Goal: Complete application form

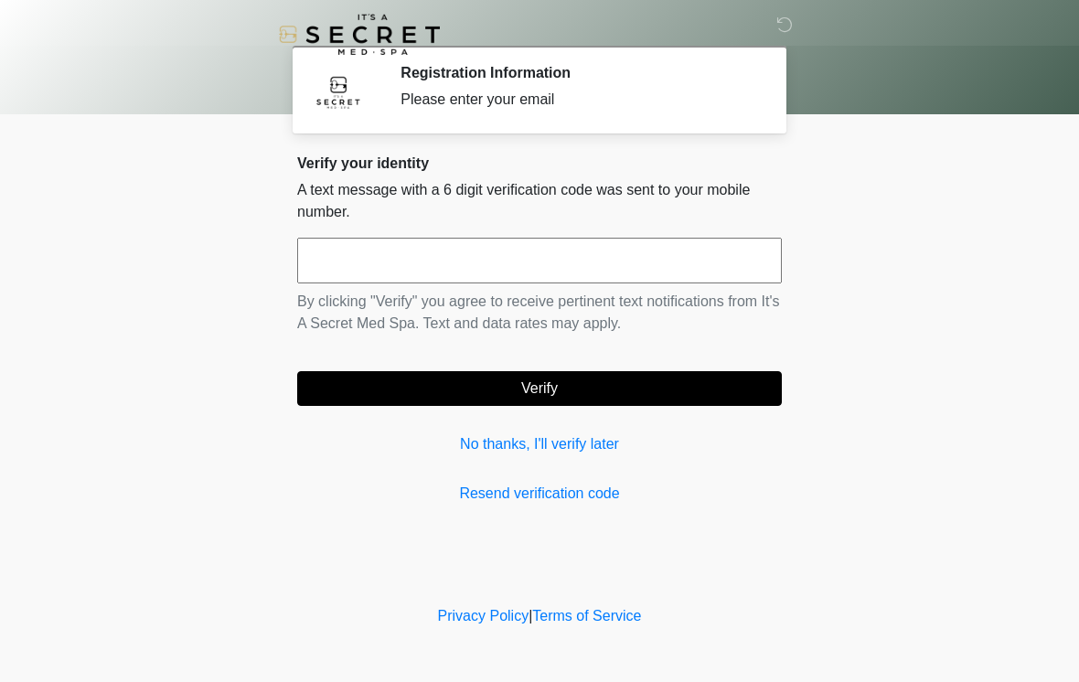
click at [351, 258] on input "text" at bounding box center [539, 261] width 485 height 46
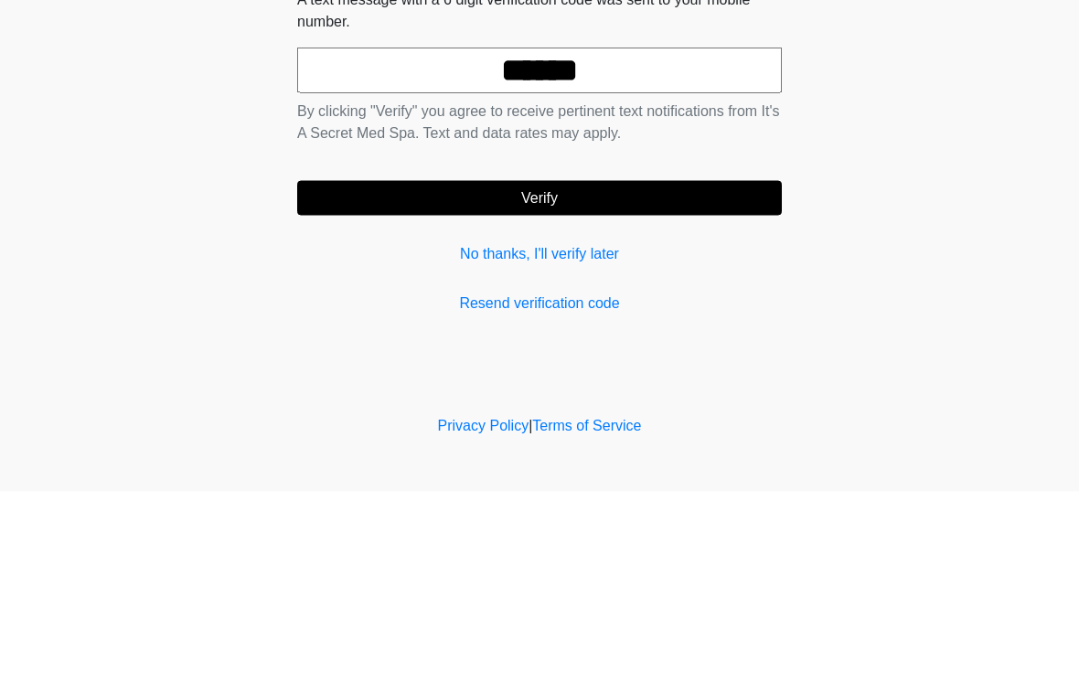
type input "******"
click at [346, 371] on button "Verify" at bounding box center [539, 388] width 485 height 35
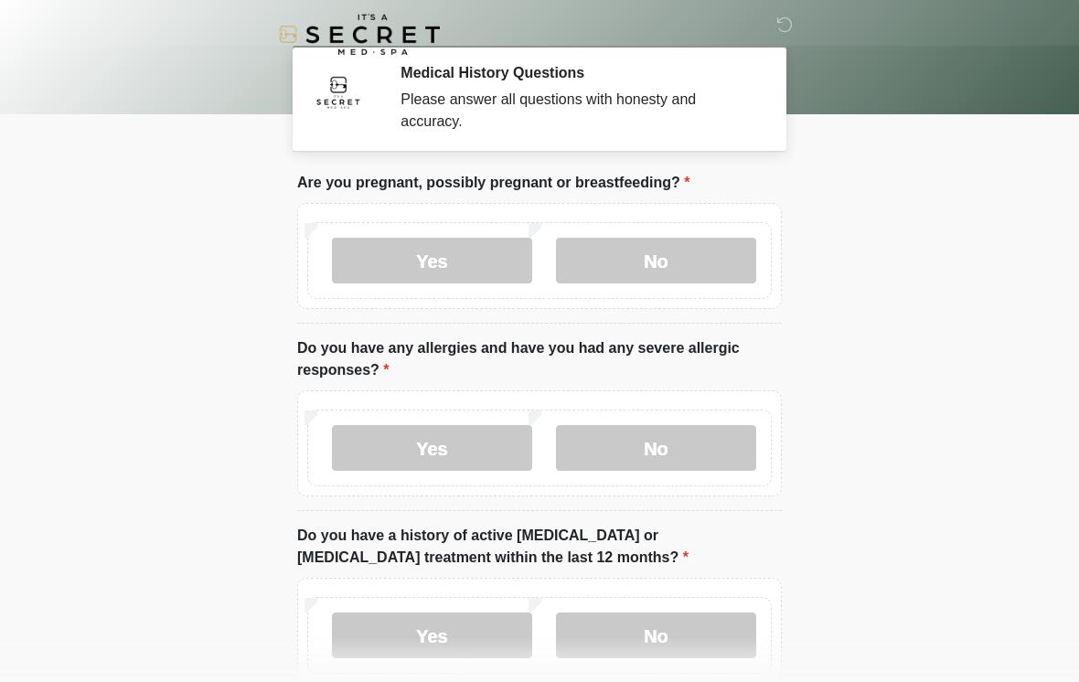
click at [643, 277] on label "No" at bounding box center [656, 261] width 200 height 46
click at [575, 435] on label "No" at bounding box center [656, 448] width 200 height 46
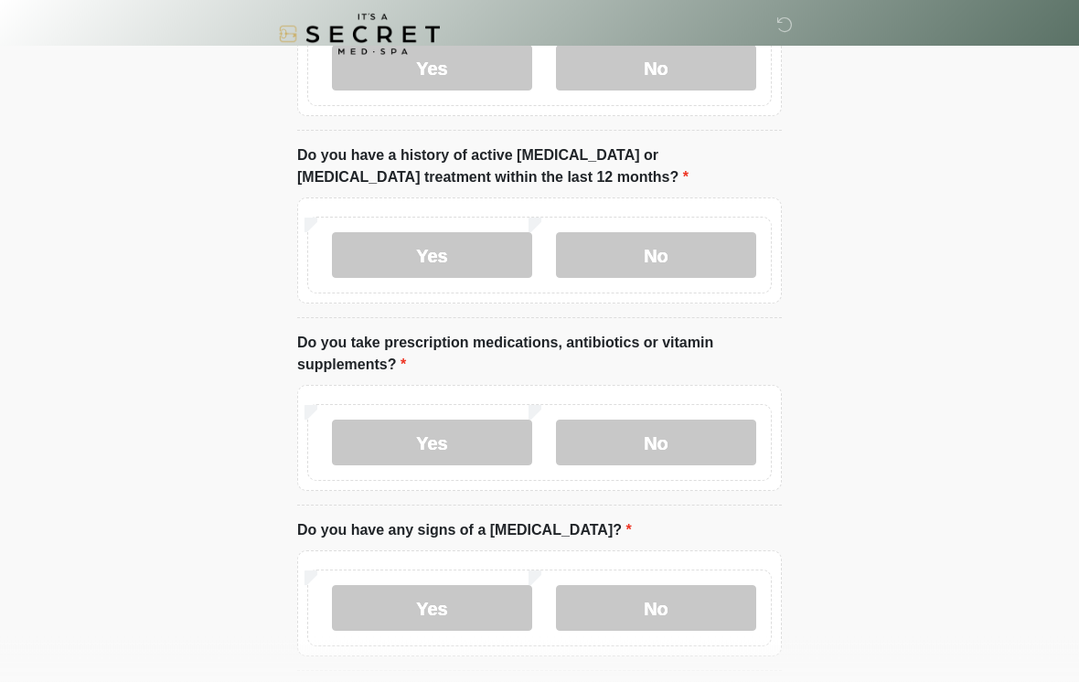
scroll to position [389, 0]
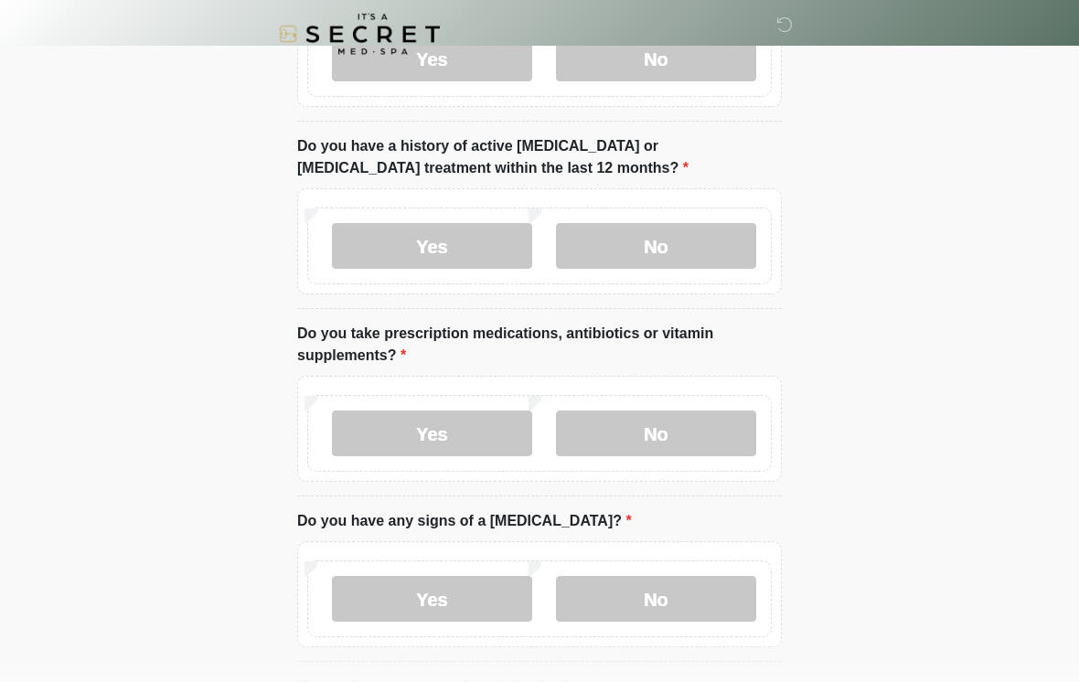
click at [644, 264] on label "No" at bounding box center [656, 247] width 200 height 46
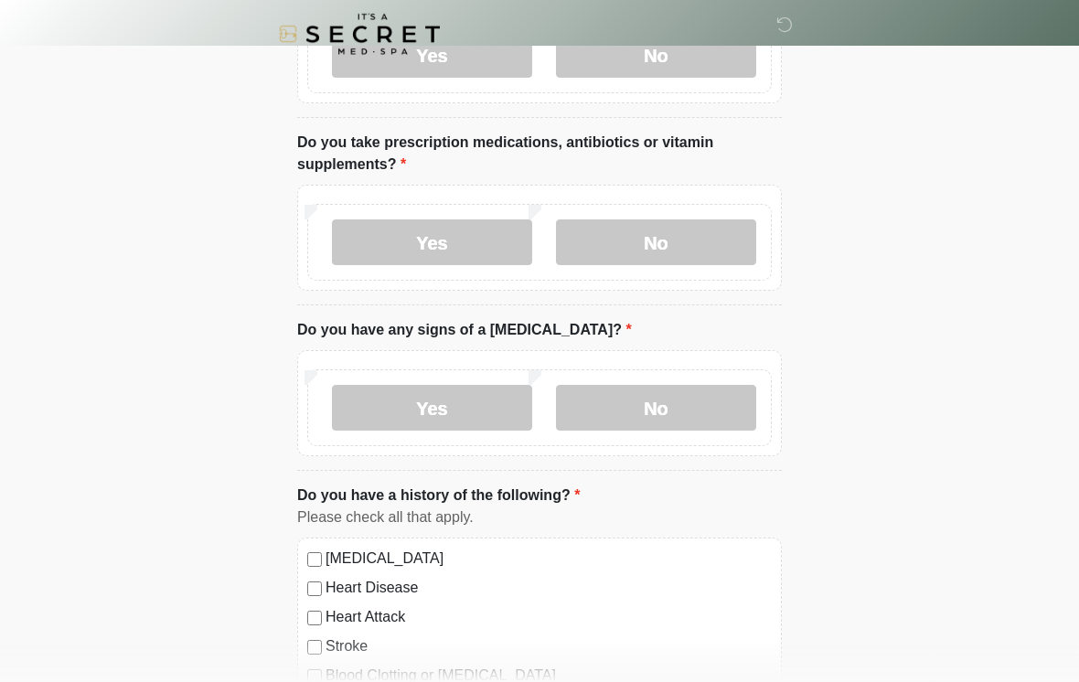
click at [611, 230] on label "No" at bounding box center [656, 243] width 200 height 46
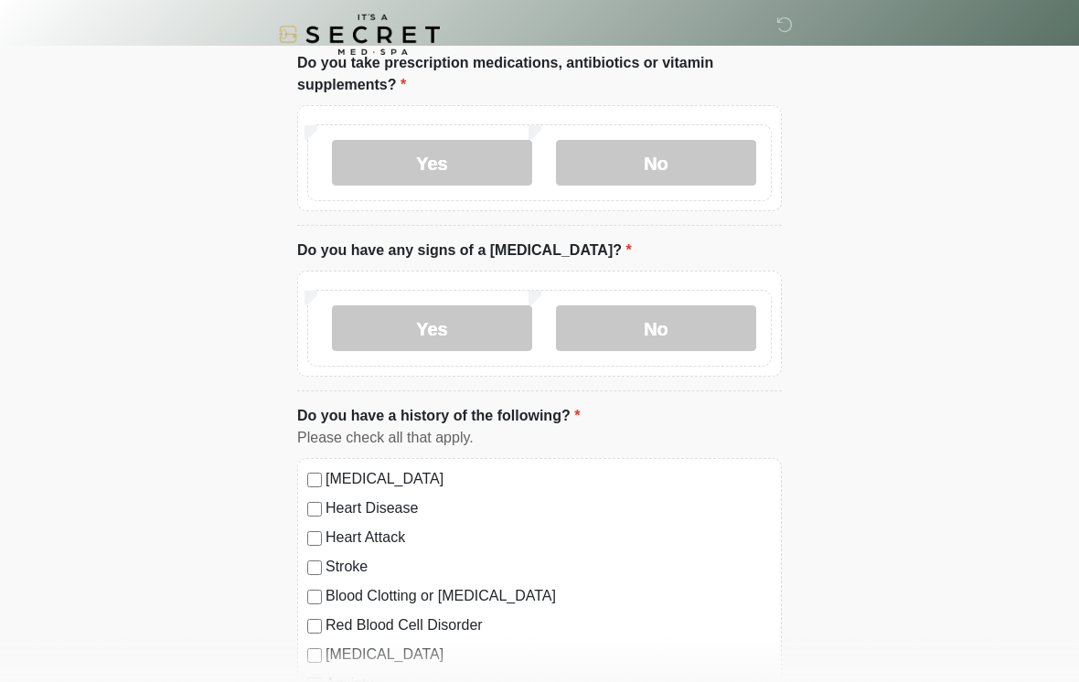
scroll to position [660, 0]
click at [426, 169] on label "Yes" at bounding box center [432, 163] width 200 height 46
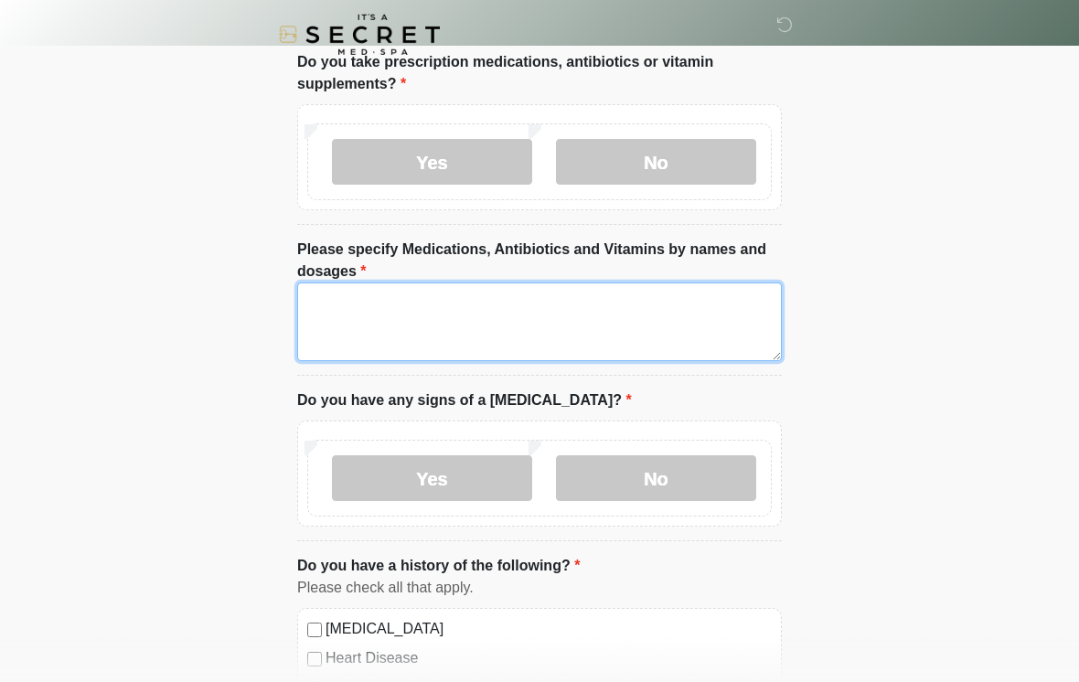
click at [395, 305] on textarea "Please specify Medications, Antibiotics and Vitamins by names and dosages" at bounding box center [539, 322] width 485 height 79
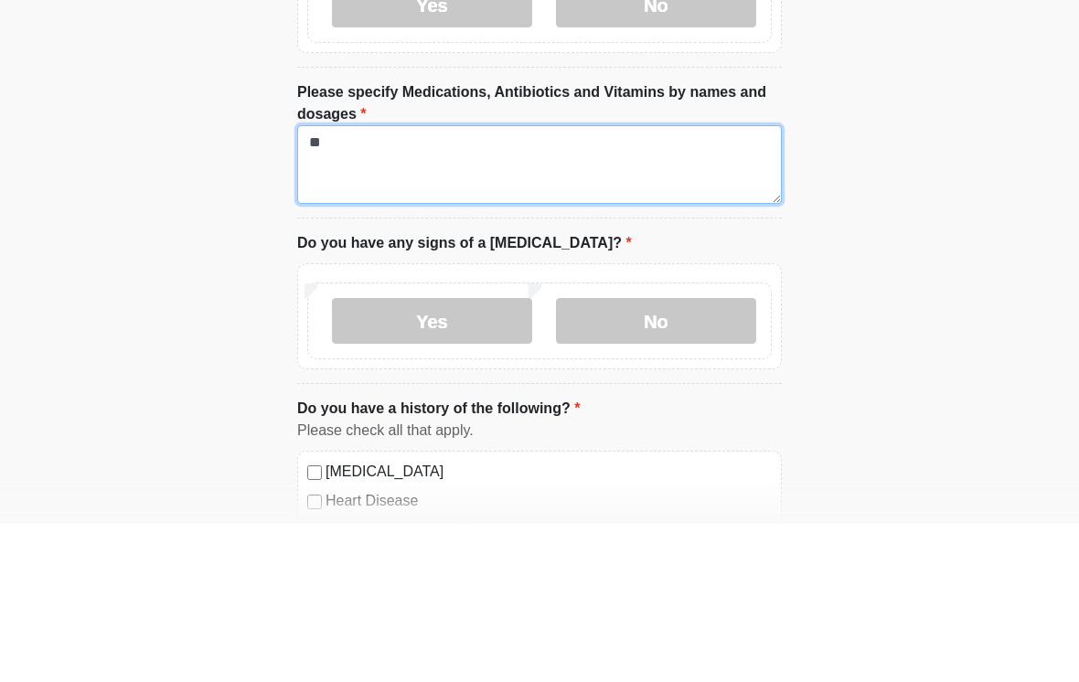
type textarea "*"
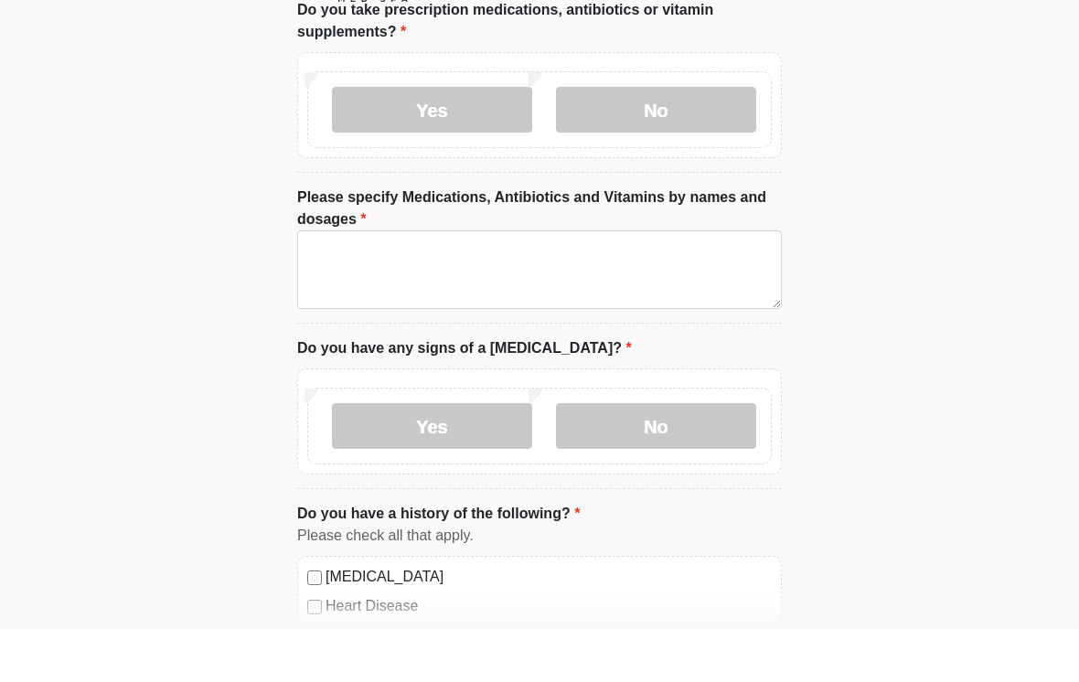
click at [611, 140] on label "No" at bounding box center [656, 163] width 200 height 46
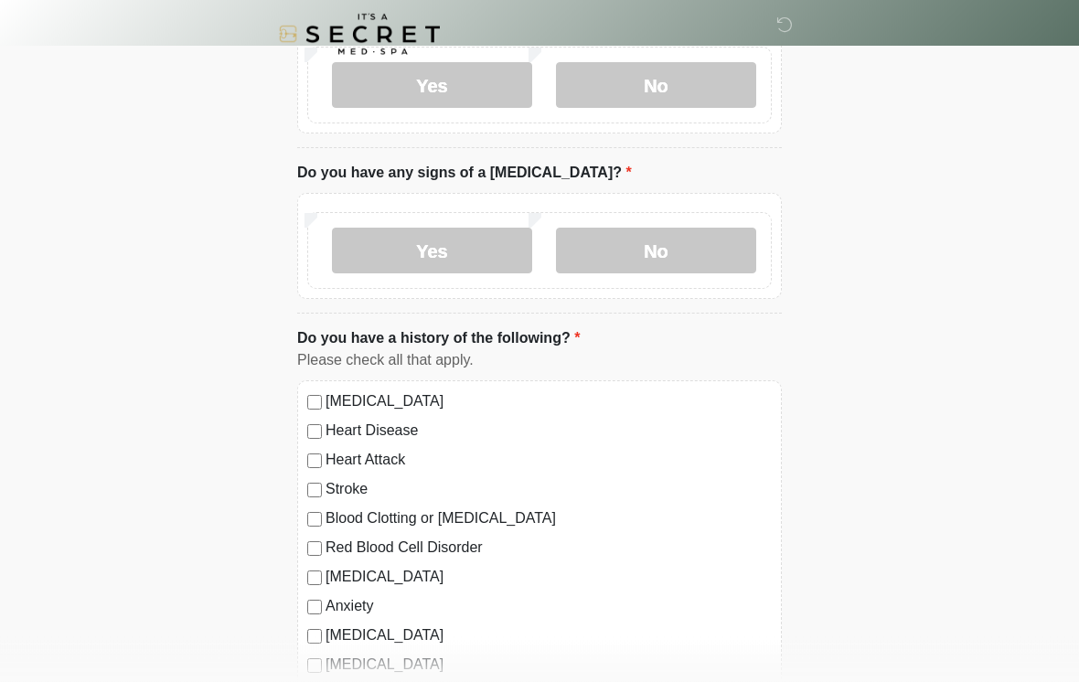
scroll to position [763, 0]
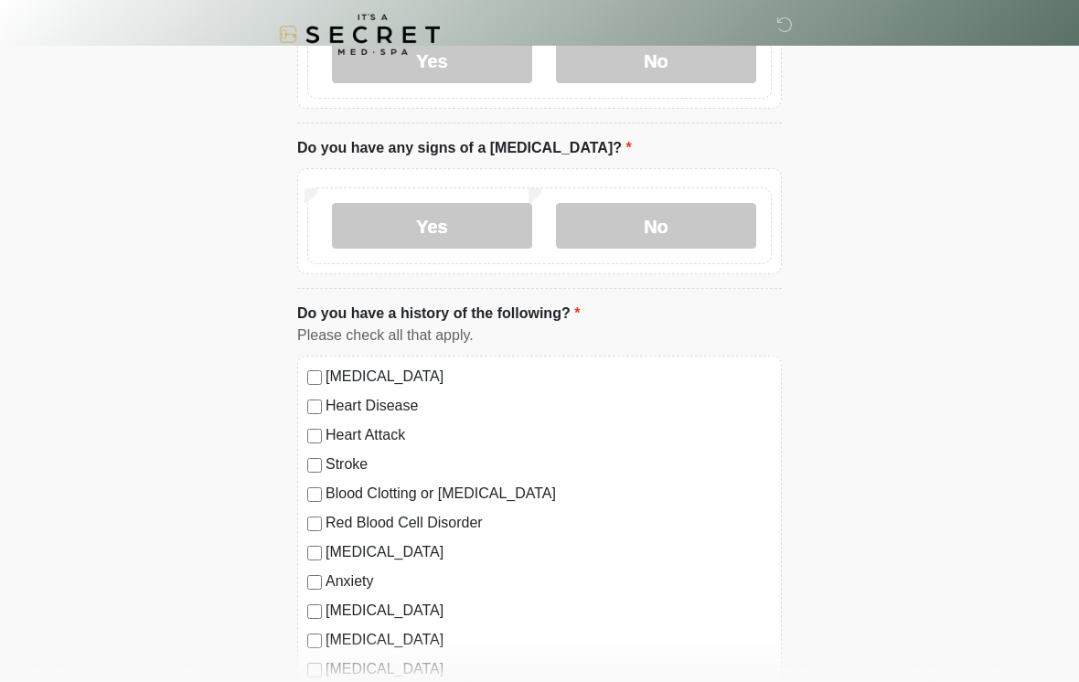
click at [628, 234] on label "No" at bounding box center [656, 226] width 200 height 46
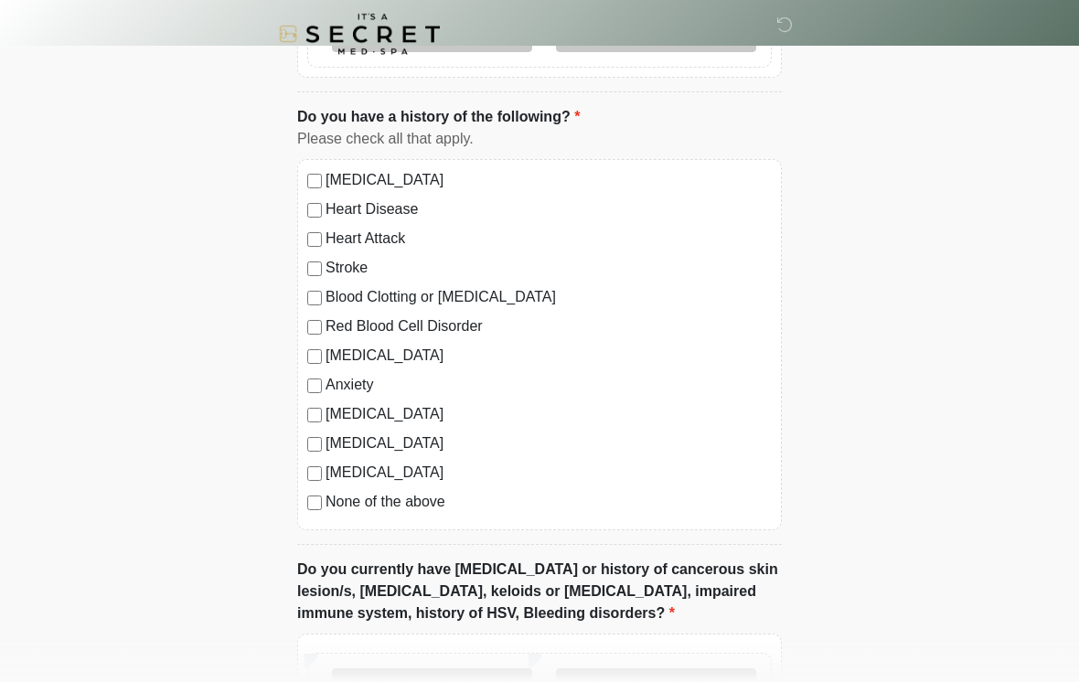
scroll to position [959, 0]
click at [327, 382] on label "Anxiety" at bounding box center [549, 385] width 446 height 22
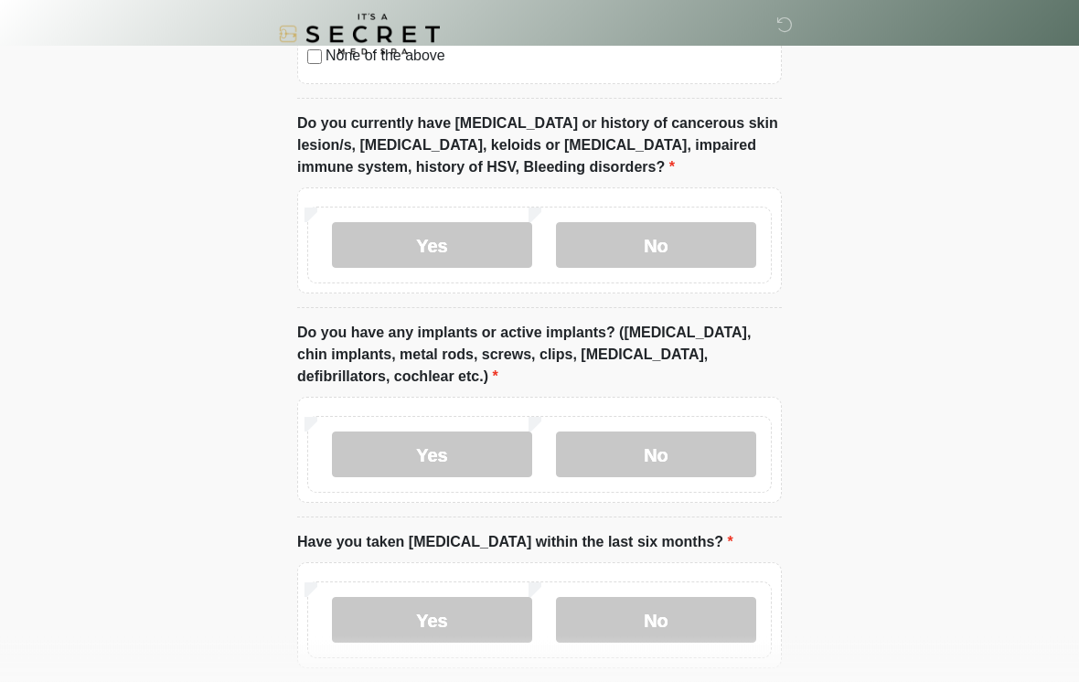
scroll to position [1406, 0]
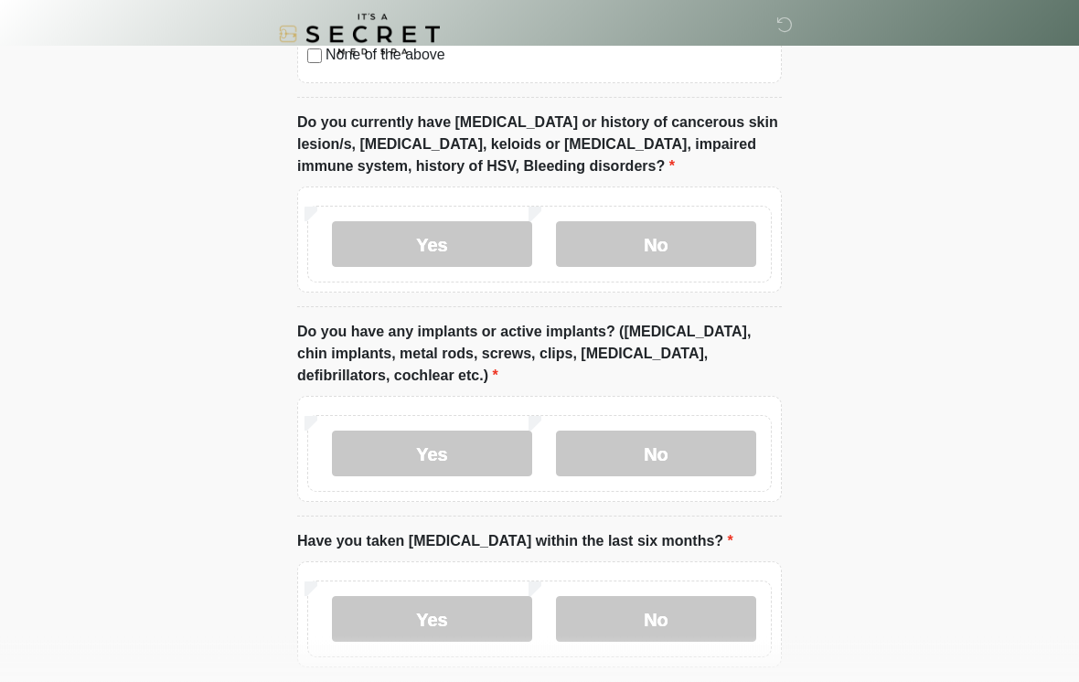
click at [398, 252] on label "Yes" at bounding box center [432, 245] width 200 height 46
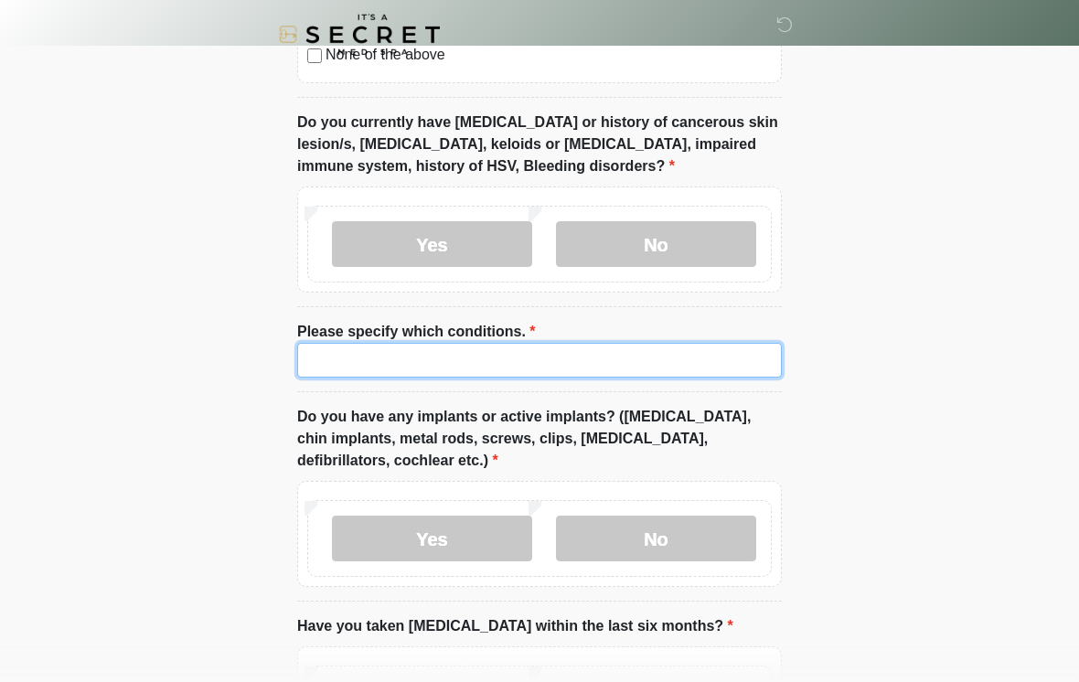
click at [368, 361] on input "Please specify which conditions." at bounding box center [539, 360] width 485 height 35
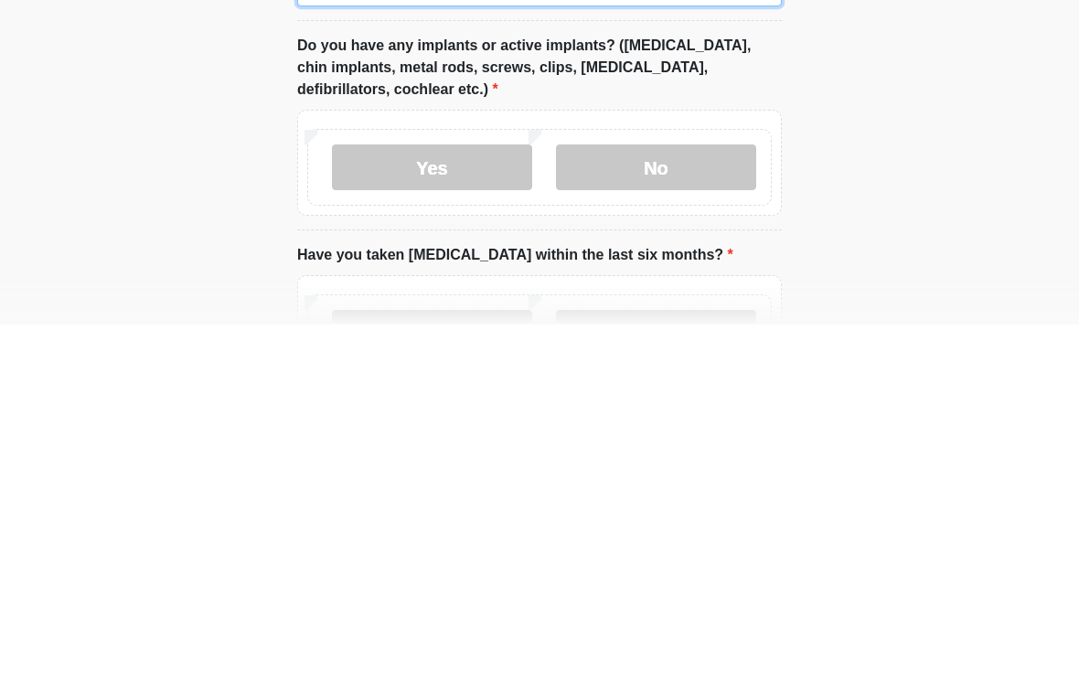
type input "***"
click at [594, 502] on label "No" at bounding box center [656, 525] width 200 height 46
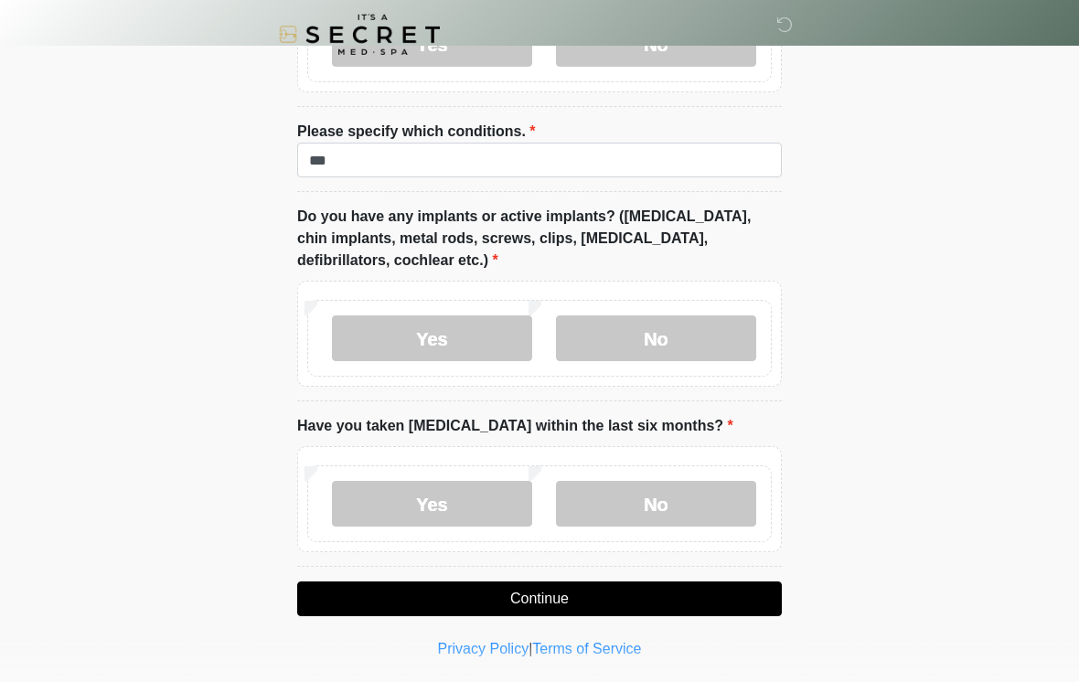
click at [575, 509] on label "No" at bounding box center [656, 504] width 200 height 46
click at [441, 599] on button "Continue" at bounding box center [539, 599] width 485 height 35
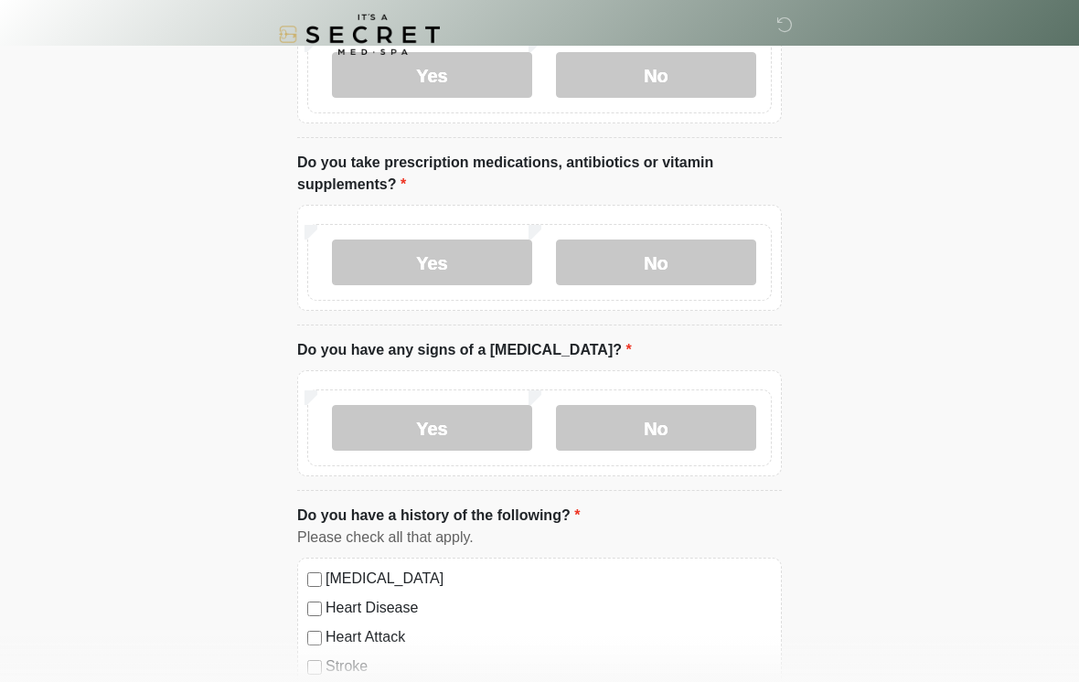
scroll to position [0, 0]
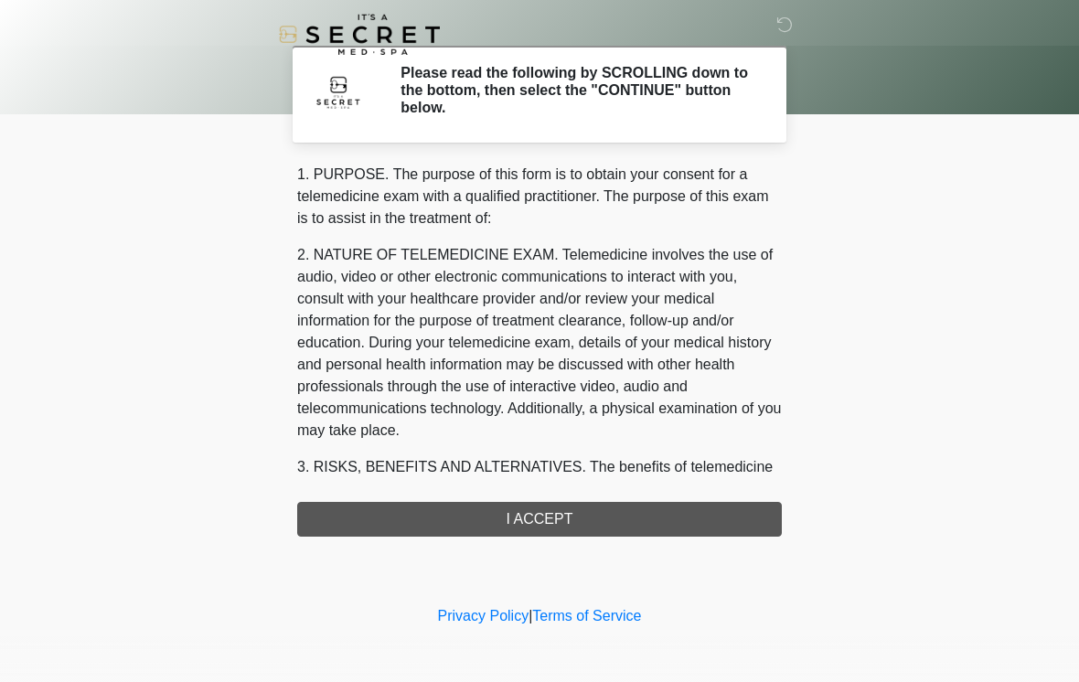
click at [347, 519] on div "1. PURPOSE. The purpose of this form is to obtain your consent for a telemedici…" at bounding box center [539, 350] width 485 height 373
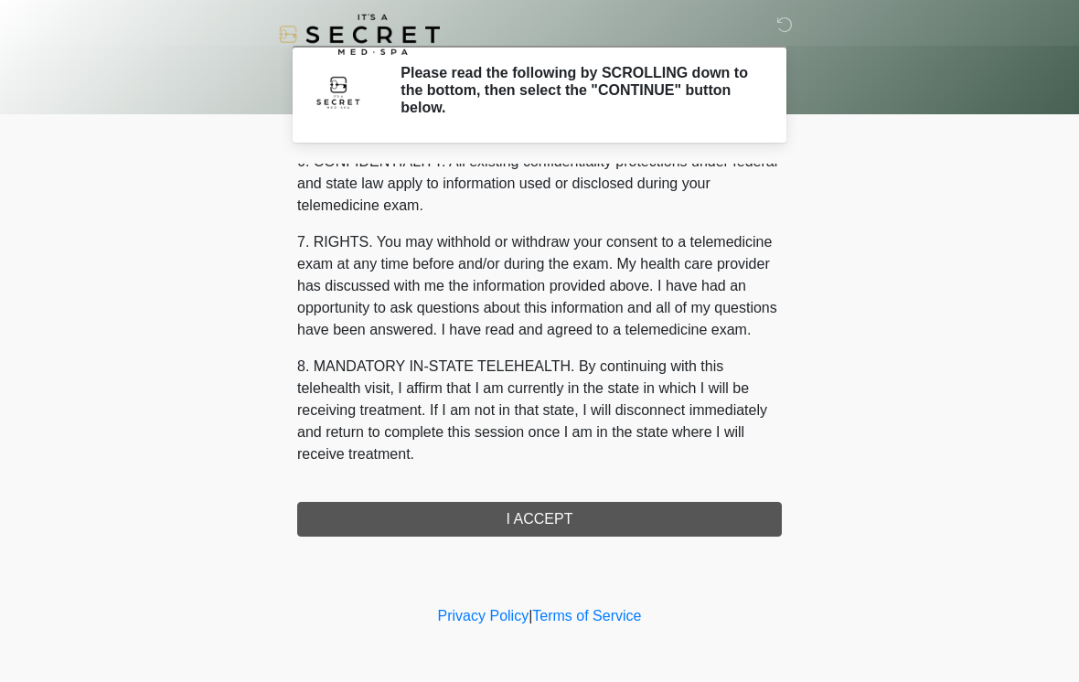
click at [461, 525] on div "1. PURPOSE. The purpose of this form is to obtain your consent for a telemedici…" at bounding box center [539, 350] width 485 height 373
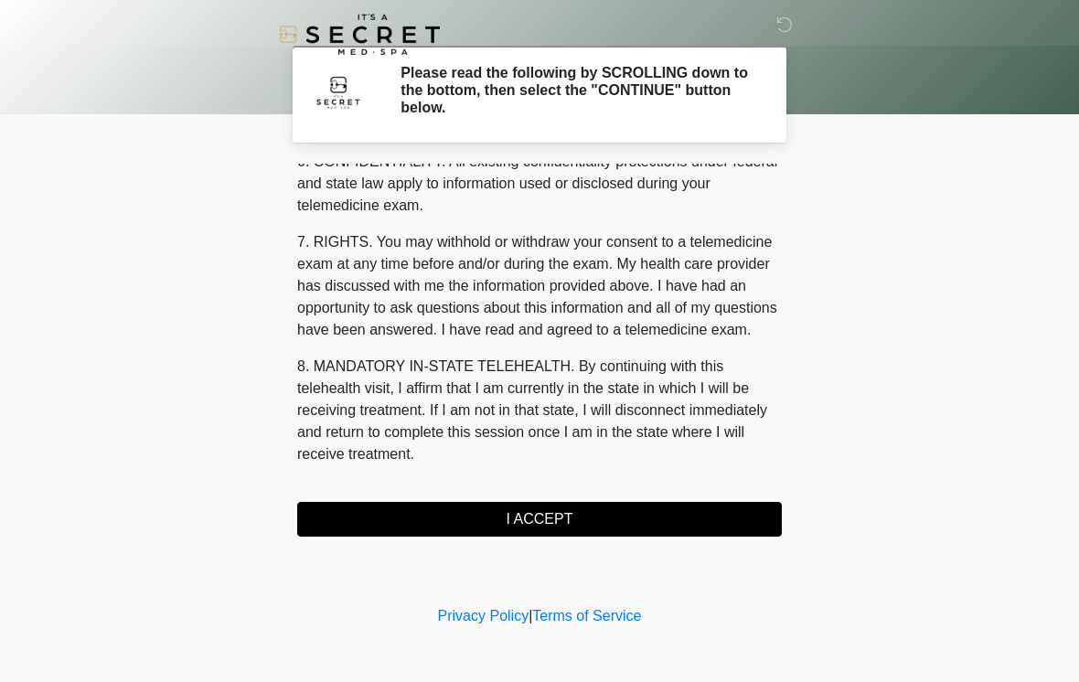
scroll to position [745, 0]
click at [445, 516] on button "I ACCEPT" at bounding box center [539, 519] width 485 height 35
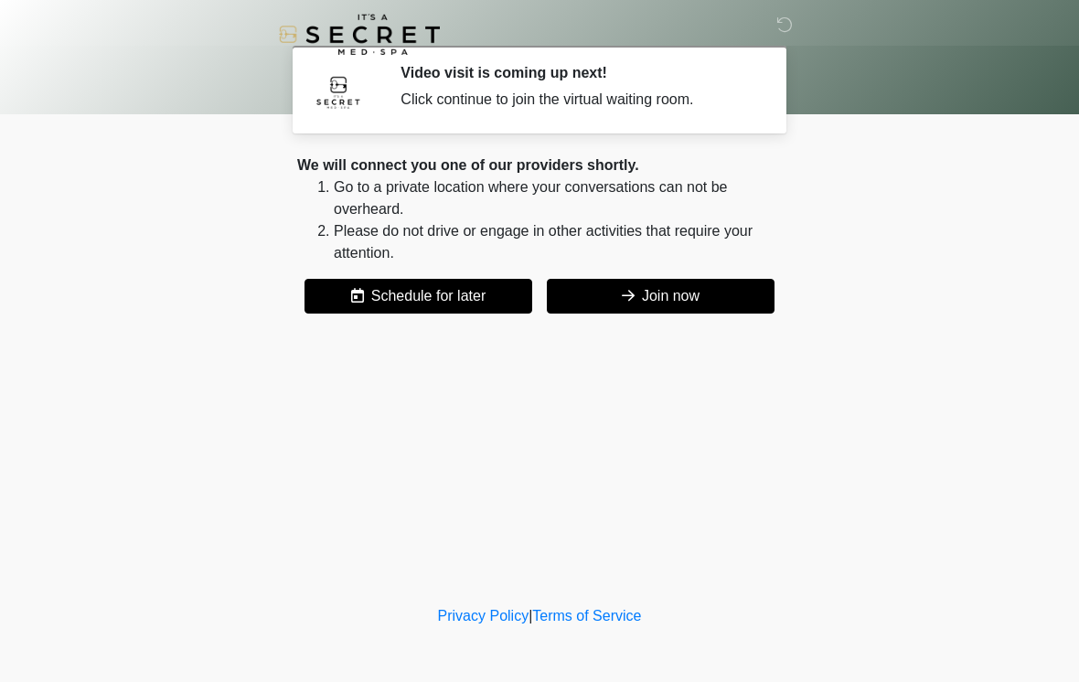
click at [597, 295] on button "Join now" at bounding box center [661, 296] width 228 height 35
